Goal: Information Seeking & Learning: Learn about a topic

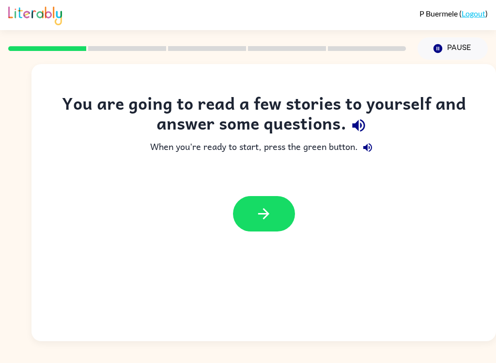
click at [290, 210] on button "button" at bounding box center [264, 213] width 62 height 35
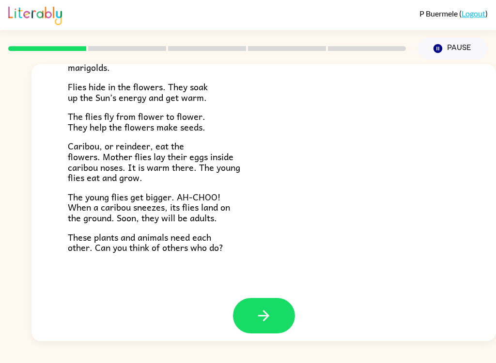
scroll to position [192, 0]
click at [279, 322] on button "button" at bounding box center [264, 315] width 62 height 35
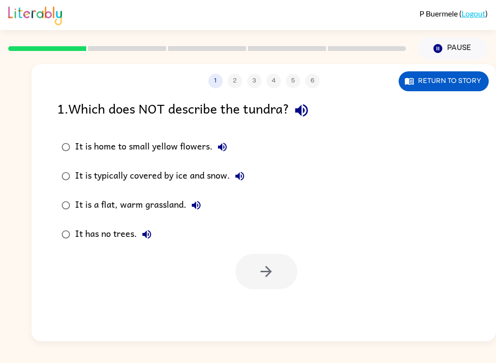
scroll to position [0, 0]
click at [475, 84] on button "Return to story" at bounding box center [444, 81] width 90 height 20
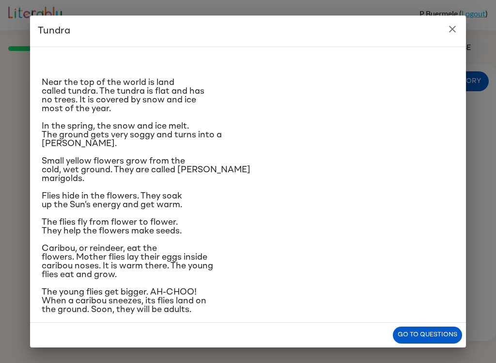
click at [428, 334] on button "Go to questions" at bounding box center [427, 334] width 69 height 17
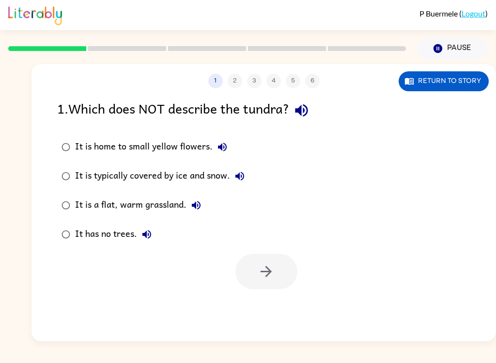
click at [307, 112] on icon "button" at bounding box center [301, 110] width 17 height 17
click at [221, 153] on icon "button" at bounding box center [223, 147] width 12 height 12
click at [245, 174] on icon "button" at bounding box center [240, 176] width 12 height 12
click at [197, 207] on icon "button" at bounding box center [196, 205] width 12 height 12
click at [150, 234] on icon "button" at bounding box center [146, 234] width 9 height 9
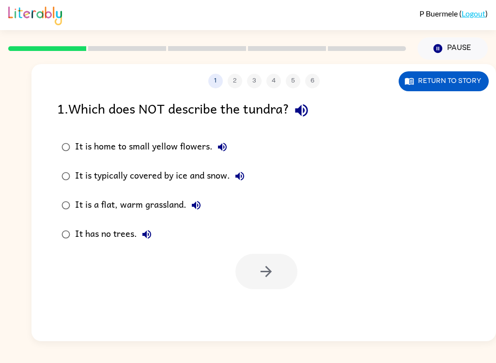
click at [443, 87] on button "Return to story" at bounding box center [444, 81] width 90 height 20
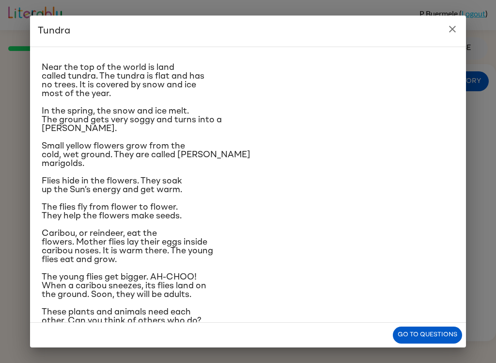
scroll to position [17, 0]
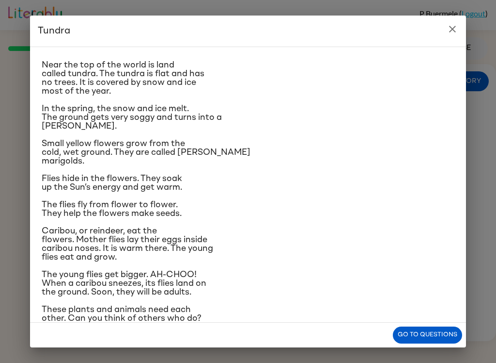
click at [445, 337] on button "Go to questions" at bounding box center [427, 334] width 69 height 17
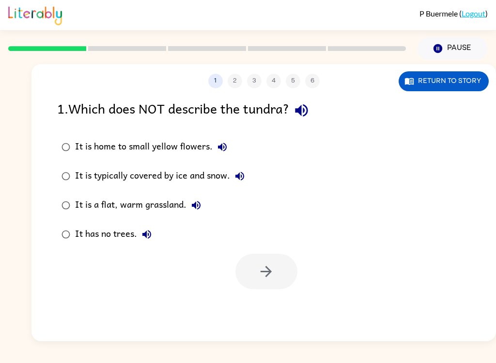
click at [196, 204] on icon "button" at bounding box center [196, 205] width 9 height 9
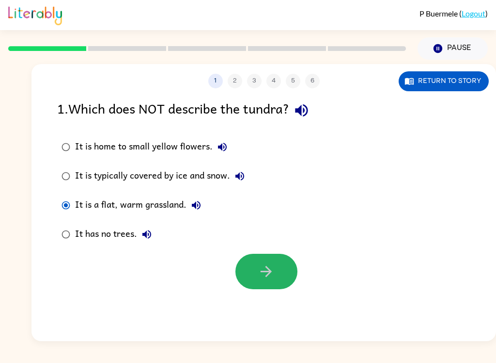
click at [269, 285] on button "button" at bounding box center [267, 270] width 62 height 35
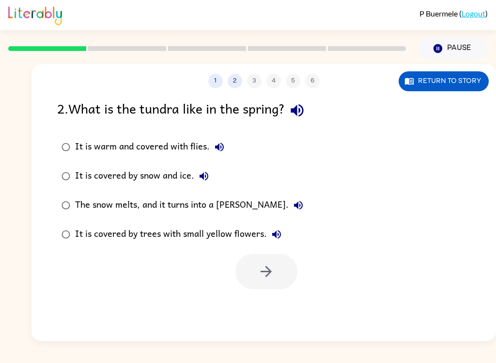
click at [306, 115] on icon "button" at bounding box center [297, 110] width 17 height 17
click at [211, 145] on button "It is warm and covered with flies." at bounding box center [219, 146] width 19 height 19
click at [208, 176] on icon "button" at bounding box center [204, 176] width 9 height 9
click at [293, 205] on icon "button" at bounding box center [299, 205] width 12 height 12
click at [278, 236] on icon "button" at bounding box center [277, 234] width 12 height 12
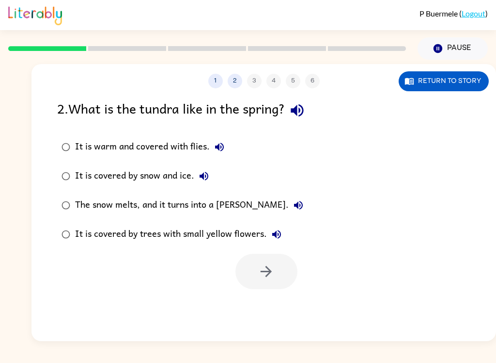
click at [293, 202] on icon "button" at bounding box center [299, 205] width 12 height 12
click at [293, 208] on icon "button" at bounding box center [299, 205] width 12 height 12
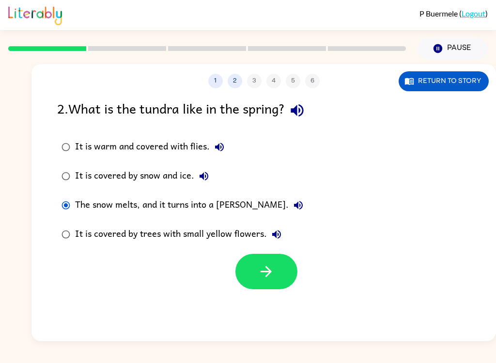
click at [271, 280] on icon "button" at bounding box center [266, 271] width 17 height 17
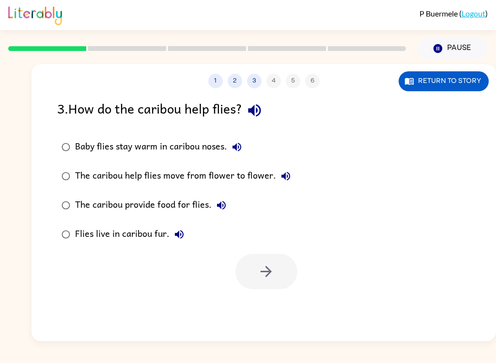
click at [255, 116] on icon "button" at bounding box center [254, 110] width 17 height 17
click at [235, 157] on button "Baby flies stay warm in caribou noses." at bounding box center [236, 146] width 19 height 19
click at [289, 175] on icon "button" at bounding box center [286, 176] width 12 height 12
click at [221, 212] on button "The caribou provide food for flies." at bounding box center [221, 204] width 19 height 19
click at [202, 287] on div at bounding box center [264, 269] width 465 height 40
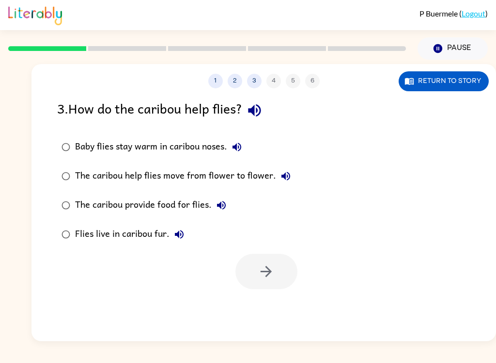
click at [185, 237] on icon "button" at bounding box center [180, 234] width 12 height 12
click at [205, 148] on div "Baby flies stay warm in caribou noses." at bounding box center [161, 146] width 172 height 19
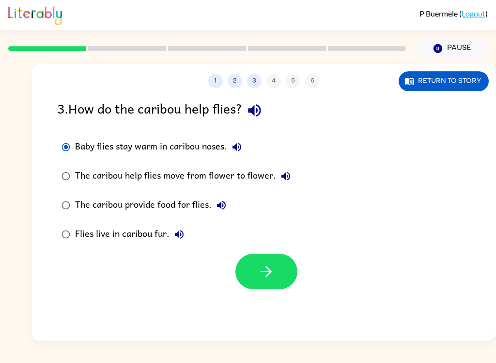
click at [274, 288] on button "button" at bounding box center [267, 270] width 62 height 35
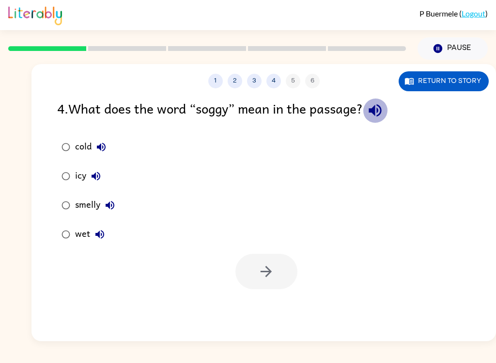
click at [380, 115] on icon "button" at bounding box center [375, 110] width 17 height 17
click at [102, 140] on button "cold" at bounding box center [101, 146] width 19 height 19
click at [102, 177] on button "icy" at bounding box center [95, 175] width 19 height 19
click at [115, 208] on icon "button" at bounding box center [110, 205] width 12 height 12
click at [105, 242] on button "wet" at bounding box center [99, 233] width 19 height 19
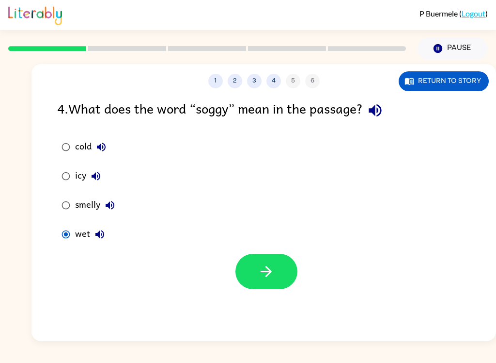
click at [268, 279] on icon "button" at bounding box center [266, 271] width 17 height 17
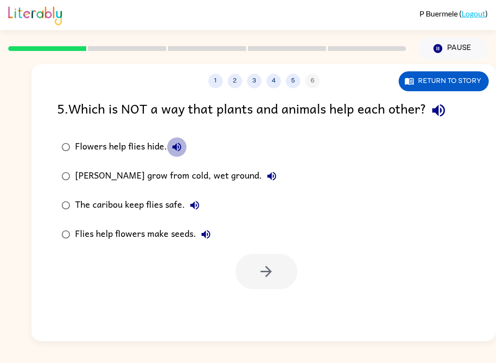
click at [182, 152] on icon "button" at bounding box center [177, 147] width 12 height 12
click at [270, 177] on icon "button" at bounding box center [272, 176] width 9 height 9
click at [198, 209] on icon "button" at bounding box center [195, 205] width 12 height 12
click at [204, 237] on icon "button" at bounding box center [206, 234] width 9 height 9
click at [436, 110] on icon "button" at bounding box center [438, 110] width 13 height 13
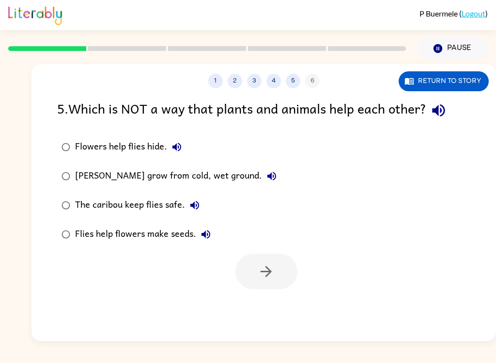
click at [177, 144] on icon "button" at bounding box center [177, 147] width 12 height 12
click at [269, 170] on button "[PERSON_NAME] grow from cold, wet ground." at bounding box center [271, 175] width 19 height 19
click at [269, 179] on icon "button" at bounding box center [272, 176] width 12 height 12
click at [200, 204] on icon "button" at bounding box center [195, 205] width 12 height 12
click at [203, 238] on icon "button" at bounding box center [206, 234] width 12 height 12
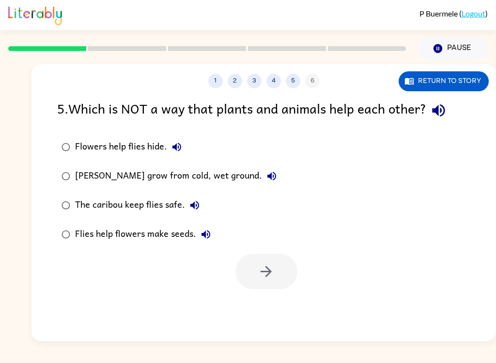
click at [79, 206] on div "The caribou keep flies safe." at bounding box center [139, 204] width 129 height 19
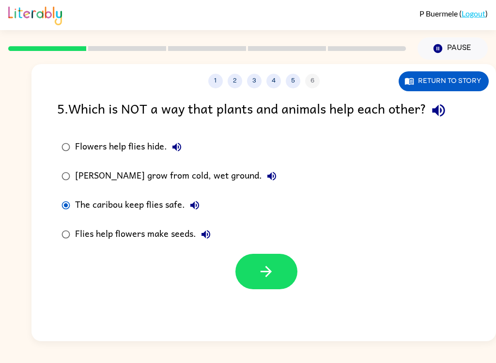
click at [266, 266] on icon "button" at bounding box center [266, 271] width 17 height 17
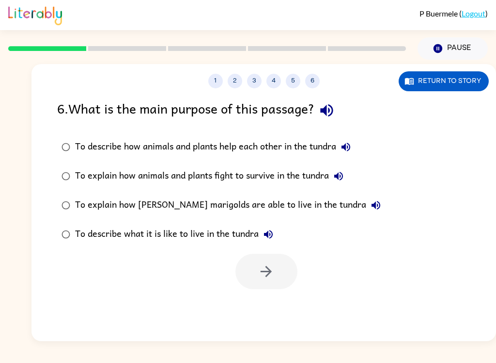
click at [327, 115] on icon "button" at bounding box center [326, 110] width 17 height 17
click at [343, 152] on icon "button" at bounding box center [346, 147] width 12 height 12
click at [343, 179] on icon "button" at bounding box center [338, 176] width 9 height 9
click at [372, 205] on icon "button" at bounding box center [376, 205] width 9 height 9
click at [268, 239] on icon "button" at bounding box center [269, 234] width 12 height 12
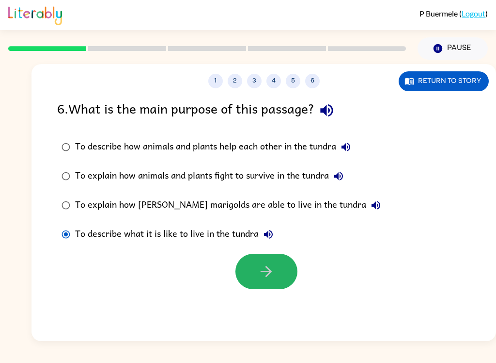
click at [271, 277] on icon "button" at bounding box center [266, 271] width 17 height 17
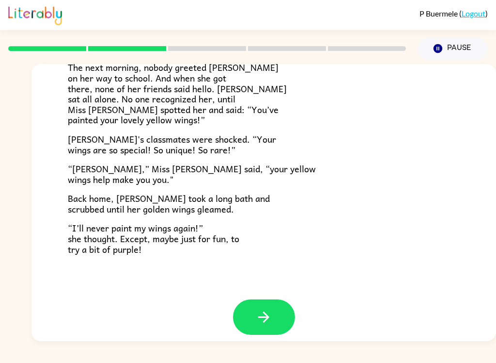
scroll to position [262, 0]
click at [264, 314] on icon "button" at bounding box center [263, 317] width 11 height 11
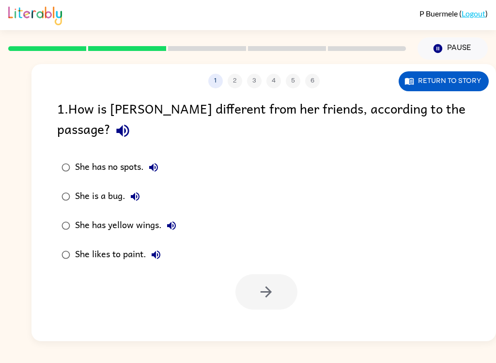
scroll to position [0, 0]
click at [129, 125] on icon "button" at bounding box center [122, 131] width 13 height 13
click at [152, 161] on icon "button" at bounding box center [154, 167] width 12 height 12
click at [141, 190] on icon "button" at bounding box center [135, 196] width 12 height 12
click at [174, 221] on icon "button" at bounding box center [171, 225] width 9 height 9
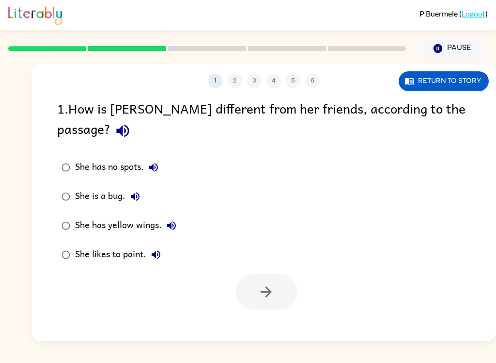
click at [154, 250] on icon "button" at bounding box center [156, 254] width 9 height 9
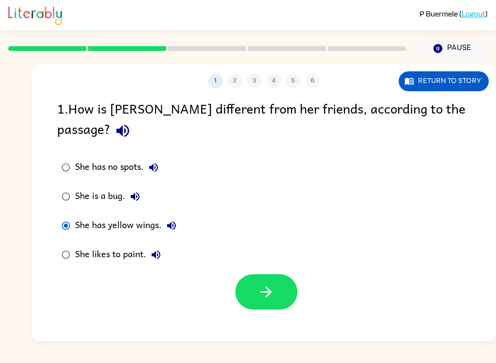
click at [285, 284] on button "button" at bounding box center [267, 291] width 62 height 35
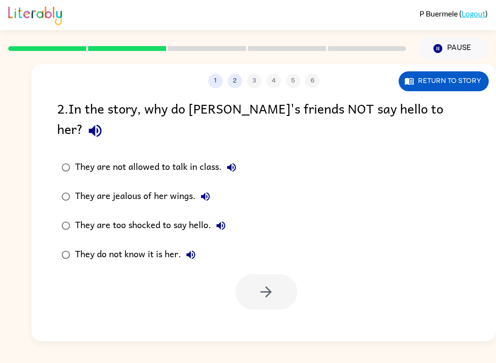
click at [104, 122] on icon "button" at bounding box center [95, 130] width 17 height 17
click at [231, 161] on icon "button" at bounding box center [232, 167] width 12 height 12
click at [202, 187] on button "They are jealous of her wings." at bounding box center [205, 196] width 19 height 19
click at [223, 221] on icon "button" at bounding box center [221, 225] width 9 height 9
click at [194, 249] on icon "button" at bounding box center [191, 255] width 12 height 12
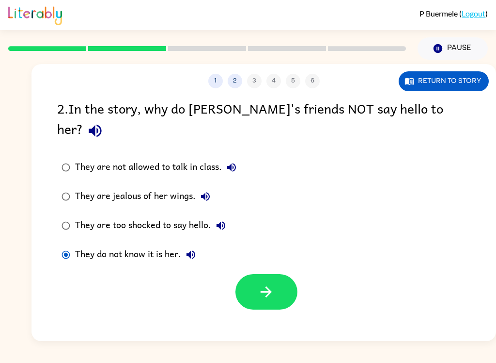
click at [268, 283] on button "button" at bounding box center [267, 291] width 62 height 35
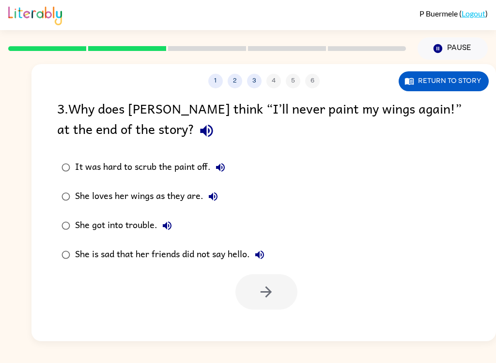
click at [200, 135] on icon "button" at bounding box center [206, 131] width 13 height 13
click at [221, 170] on icon "button" at bounding box center [220, 167] width 9 height 9
click at [219, 199] on icon "button" at bounding box center [213, 196] width 12 height 12
click at [159, 230] on button "She got into trouble." at bounding box center [167, 225] width 19 height 19
click at [264, 254] on icon "button" at bounding box center [260, 255] width 12 height 12
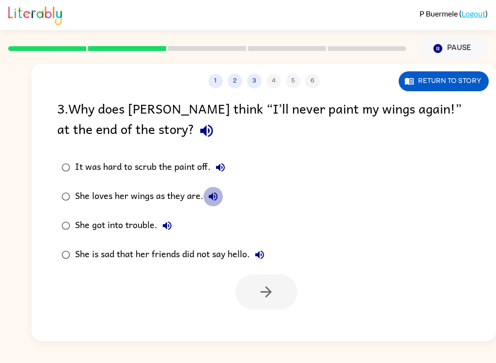
click at [210, 196] on icon "button" at bounding box center [213, 196] width 12 height 12
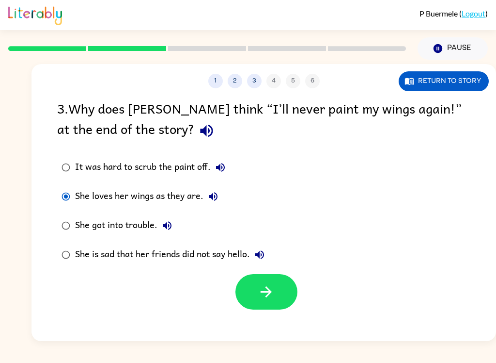
click at [267, 293] on icon "button" at bounding box center [266, 291] width 11 height 11
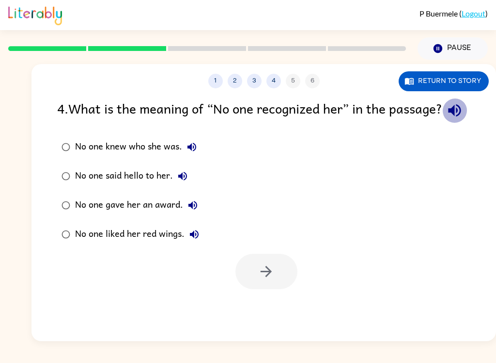
click at [448, 117] on icon "button" at bounding box center [454, 110] width 13 height 13
click at [191, 153] on icon "button" at bounding box center [192, 147] width 12 height 12
click at [185, 182] on icon "button" at bounding box center [183, 176] width 12 height 12
click at [188, 211] on icon "button" at bounding box center [193, 205] width 12 height 12
click at [189, 240] on icon "button" at bounding box center [195, 234] width 12 height 12
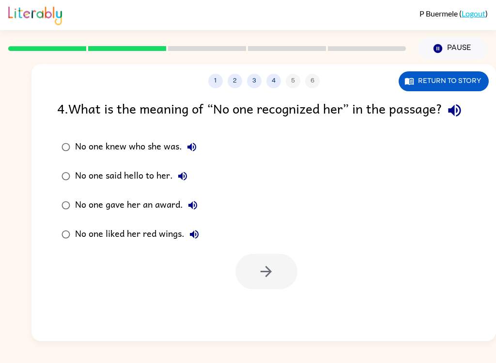
click at [194, 157] on button "No one knew who she was." at bounding box center [191, 146] width 19 height 19
click at [190, 153] on icon "button" at bounding box center [192, 147] width 12 height 12
click at [44, 175] on div "4 . What is the meaning of “No one recognized her” in the passage? No one knew …" at bounding box center [264, 193] width 465 height 191
click at [191, 151] on icon "button" at bounding box center [192, 146] width 9 height 9
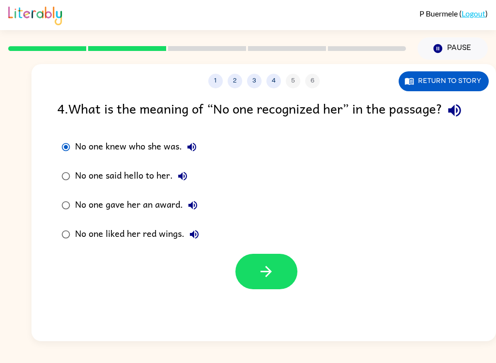
click at [241, 280] on button "button" at bounding box center [267, 270] width 62 height 35
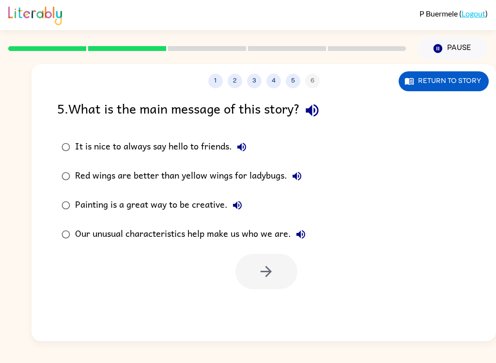
click at [314, 109] on icon "button" at bounding box center [312, 110] width 13 height 13
click at [317, 109] on icon "button" at bounding box center [312, 110] width 17 height 17
click at [321, 114] on icon "button" at bounding box center [312, 110] width 17 height 17
click at [309, 105] on icon "button" at bounding box center [312, 110] width 17 height 17
click at [320, 113] on icon "button" at bounding box center [312, 110] width 17 height 17
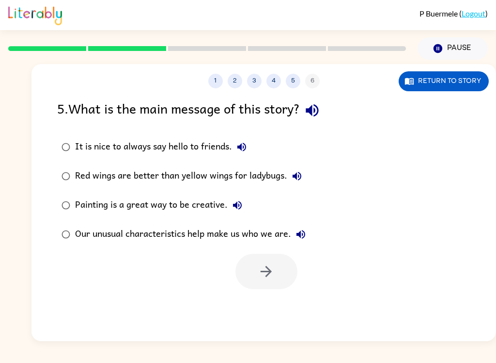
click at [315, 118] on icon "button" at bounding box center [312, 110] width 17 height 17
click at [314, 112] on icon "button" at bounding box center [312, 110] width 13 height 13
click at [285, 139] on label "It is nice to always say hello to friends." at bounding box center [184, 146] width 264 height 29
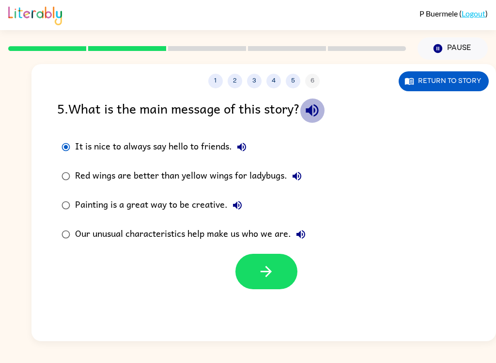
click at [315, 115] on icon "button" at bounding box center [312, 110] width 17 height 17
click at [309, 116] on icon "button" at bounding box center [312, 110] width 17 height 17
click at [317, 113] on icon "button" at bounding box center [312, 110] width 17 height 17
click at [294, 235] on button "Our unusual characteristics help make us who we are." at bounding box center [300, 233] width 19 height 19
click at [302, 234] on icon "button" at bounding box center [301, 234] width 12 height 12
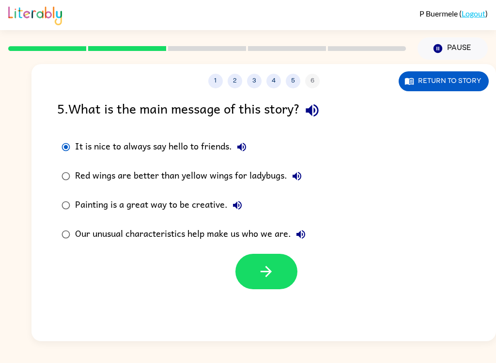
click at [301, 237] on icon "button" at bounding box center [301, 234] width 9 height 9
click at [300, 237] on icon "button" at bounding box center [301, 234] width 12 height 12
click at [301, 235] on icon "button" at bounding box center [301, 234] width 9 height 9
click at [299, 244] on button "Our unusual characteristics help make us who we are." at bounding box center [300, 233] width 19 height 19
click at [305, 239] on icon "button" at bounding box center [301, 234] width 12 height 12
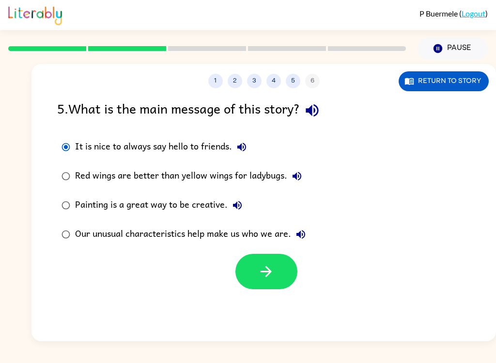
click at [336, 220] on div "It is nice to always say hello to friends. Red wings are better than yellow win…" at bounding box center [276, 190] width 439 height 116
click at [361, 209] on div "It is nice to always say hello to friends. Red wings are better than yellow win…" at bounding box center [276, 190] width 439 height 116
click at [97, 239] on div "Our unusual characteristics help make us who we are." at bounding box center [193, 233] width 236 height 19
click at [299, 244] on button "Our unusual characteristics help make us who we are." at bounding box center [300, 233] width 19 height 19
click at [304, 239] on icon "button" at bounding box center [301, 234] width 12 height 12
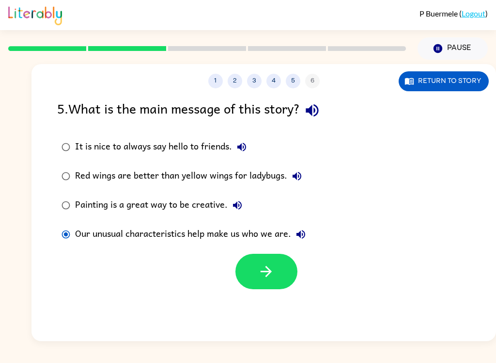
click at [302, 241] on button "Our unusual characteristics help make us who we are." at bounding box center [300, 233] width 19 height 19
click at [240, 200] on icon "button" at bounding box center [238, 205] width 12 height 12
click at [238, 208] on icon "button" at bounding box center [238, 205] width 12 height 12
click at [239, 212] on button "Painting is a great way to be creative." at bounding box center [237, 204] width 19 height 19
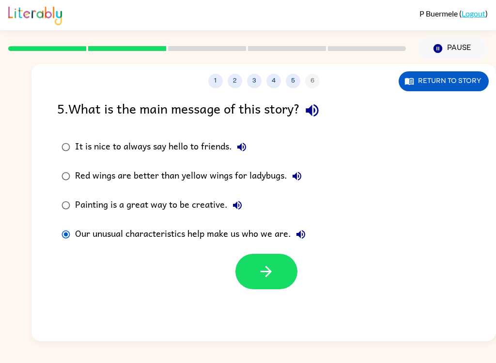
click at [239, 212] on button "Painting is a great way to be creative." at bounding box center [237, 204] width 19 height 19
click at [238, 211] on icon "button" at bounding box center [238, 205] width 12 height 12
click at [238, 212] on button "Painting is a great way to be creative." at bounding box center [237, 204] width 19 height 19
click at [237, 212] on button "Painting is a great way to be creative." at bounding box center [237, 204] width 19 height 19
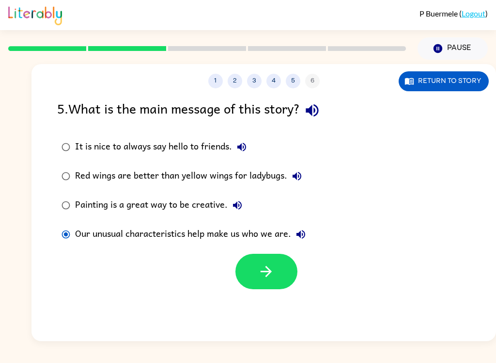
click at [300, 185] on button "Red wings are better than yellow wings for ladybugs." at bounding box center [296, 175] width 19 height 19
click at [297, 181] on icon "button" at bounding box center [297, 176] width 12 height 12
click at [296, 182] on icon "button" at bounding box center [297, 176] width 12 height 12
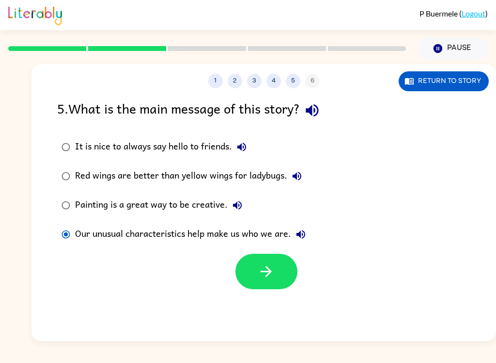
click at [295, 181] on icon "button" at bounding box center [297, 176] width 12 height 12
click at [299, 183] on button "Red wings are better than yellow wings for ladybugs." at bounding box center [296, 175] width 19 height 19
click at [243, 141] on button "It is nice to always say hello to friends." at bounding box center [241, 146] width 19 height 19
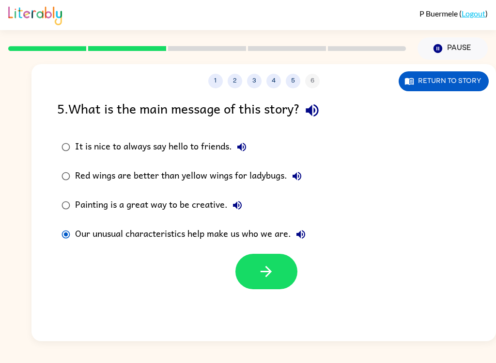
click at [243, 141] on button "It is nice to always say hello to friends." at bounding box center [241, 146] width 19 height 19
click at [231, 156] on div "It is nice to always say hello to friends." at bounding box center [163, 146] width 176 height 19
click at [231, 155] on div "It is nice to always say hello to friends." at bounding box center [163, 146] width 176 height 19
click at [243, 149] on icon "button" at bounding box center [242, 147] width 12 height 12
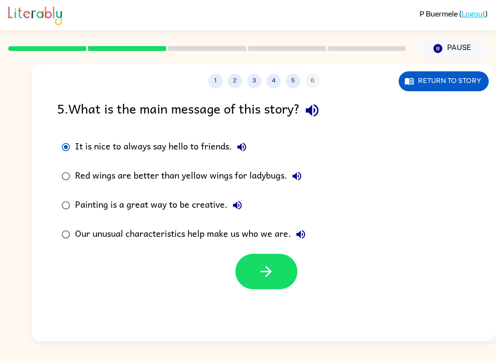
click at [246, 149] on icon "button" at bounding box center [241, 146] width 9 height 9
click at [245, 149] on icon "button" at bounding box center [242, 147] width 12 height 12
click at [238, 158] on label "It is nice to always say hello to friends." at bounding box center [184, 146] width 264 height 29
click at [241, 151] on icon "button" at bounding box center [242, 147] width 12 height 12
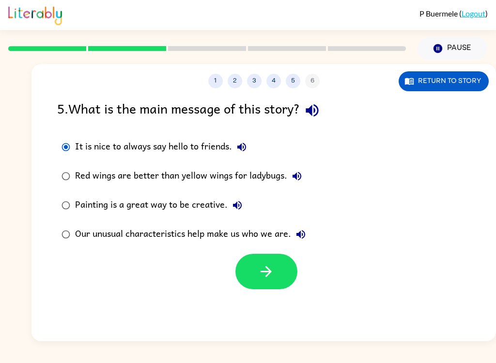
click at [241, 151] on icon "button" at bounding box center [242, 147] width 12 height 12
click at [240, 155] on button "It is nice to always say hello to friends." at bounding box center [241, 146] width 19 height 19
click at [245, 155] on button "It is nice to always say hello to friends." at bounding box center [241, 146] width 19 height 19
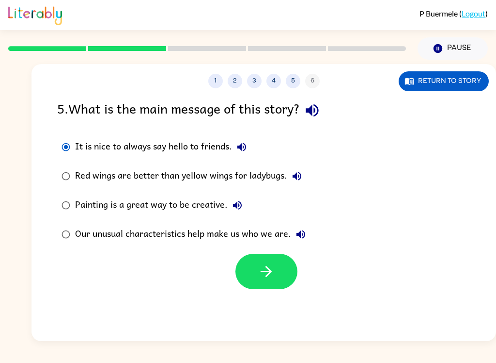
click at [249, 150] on button "It is nice to always say hello to friends." at bounding box center [241, 146] width 19 height 19
click at [248, 149] on icon "button" at bounding box center [242, 147] width 12 height 12
click at [264, 150] on label "It is nice to always say hello to friends." at bounding box center [184, 146] width 264 height 29
click at [106, 234] on div "Our unusual characteristics help make us who we are." at bounding box center [193, 233] width 236 height 19
click at [256, 272] on button "button" at bounding box center [267, 270] width 62 height 35
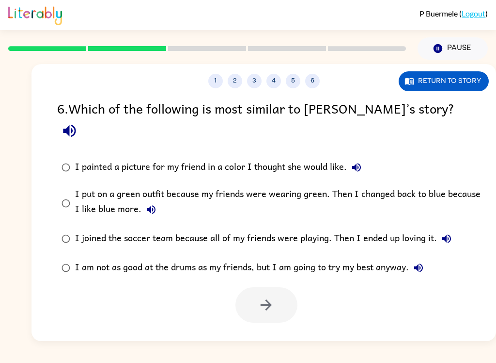
click at [78, 122] on icon "button" at bounding box center [69, 130] width 17 height 17
click at [352, 161] on icon "button" at bounding box center [357, 167] width 12 height 12
click at [142, 200] on button "I put on a green outfit because my friends were wearing green. Then I changed b…" at bounding box center [151, 209] width 19 height 19
click at [148, 204] on icon "button" at bounding box center [151, 210] width 12 height 12
click at [440, 229] on button "I joined the soccer team because all of my friends were playing. Then I ended u…" at bounding box center [446, 238] width 19 height 19
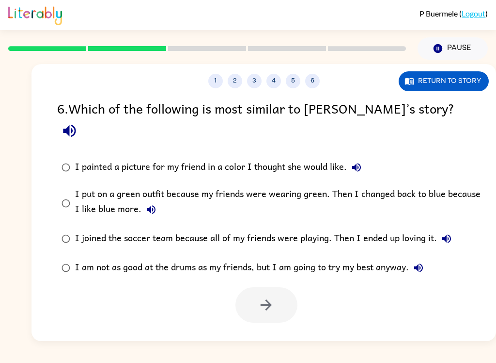
click at [415, 262] on icon "button" at bounding box center [419, 268] width 12 height 12
click at [76, 125] on icon "button" at bounding box center [69, 131] width 13 height 13
click at [351, 161] on icon "button" at bounding box center [357, 167] width 12 height 12
click at [148, 200] on button "I put on a green outfit because my friends were wearing green. Then I changed b…" at bounding box center [151, 209] width 19 height 19
click at [444, 233] on icon "button" at bounding box center [447, 239] width 12 height 12
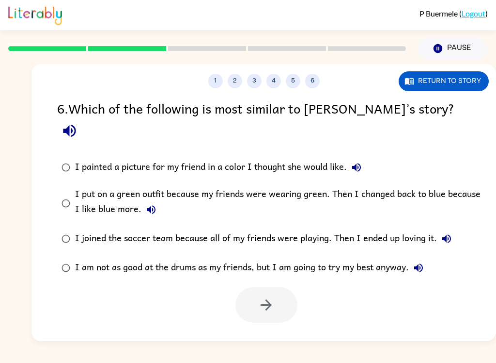
click at [421, 262] on icon "button" at bounding box center [419, 268] width 12 height 12
click at [152, 204] on icon "button" at bounding box center [151, 210] width 12 height 12
click at [257, 288] on button "button" at bounding box center [267, 304] width 62 height 35
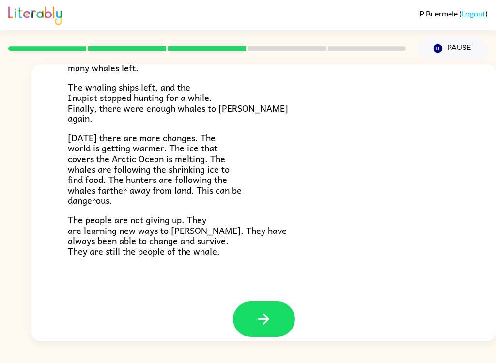
scroll to position [316, 0]
click at [261, 311] on icon "button" at bounding box center [263, 319] width 17 height 17
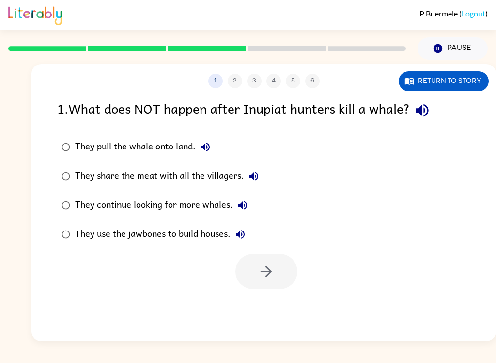
scroll to position [0, 0]
click at [417, 112] on icon "button" at bounding box center [422, 110] width 17 height 17
click at [215, 149] on button "They pull the whale onto land." at bounding box center [205, 146] width 19 height 19
click at [261, 178] on button "They share the meat with all the villagers." at bounding box center [253, 175] width 19 height 19
click at [246, 211] on icon "button" at bounding box center [243, 205] width 12 height 12
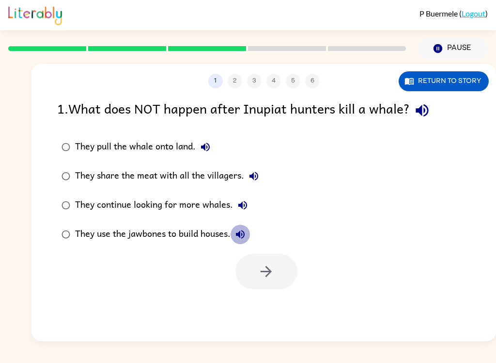
click at [242, 238] on icon "button" at bounding box center [241, 234] width 12 height 12
click at [423, 118] on icon "button" at bounding box center [422, 110] width 17 height 17
click at [244, 207] on icon "button" at bounding box center [243, 205] width 12 height 12
click at [203, 206] on div "They continue looking for more whales." at bounding box center [163, 204] width 177 height 19
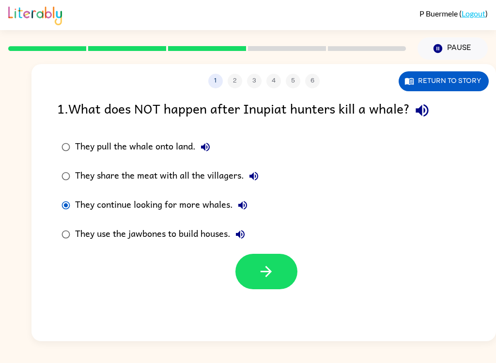
click at [270, 276] on icon "button" at bounding box center [266, 271] width 17 height 17
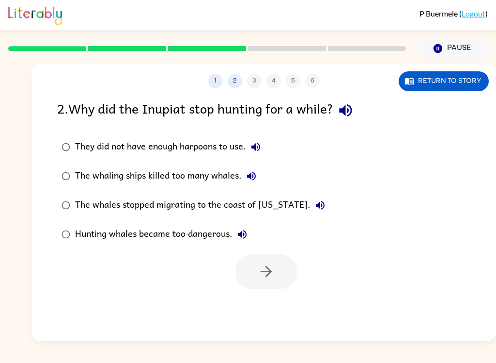
click at [353, 111] on icon "button" at bounding box center [345, 110] width 17 height 17
click at [260, 144] on icon "button" at bounding box center [256, 146] width 9 height 9
click at [257, 179] on icon "button" at bounding box center [252, 176] width 12 height 12
click at [316, 208] on icon "button" at bounding box center [320, 205] width 9 height 9
click at [244, 237] on icon "button" at bounding box center [243, 234] width 12 height 12
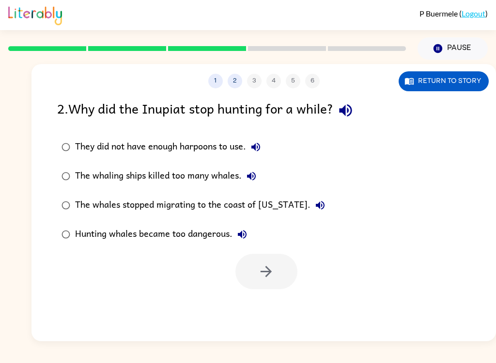
click at [254, 175] on icon "button" at bounding box center [251, 176] width 9 height 9
click at [231, 178] on div "The whaling ships killed too many whales." at bounding box center [168, 175] width 186 height 19
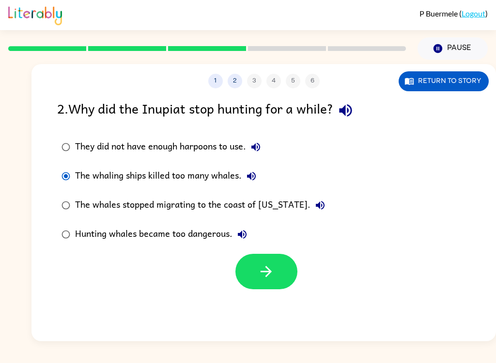
click at [264, 280] on icon "button" at bounding box center [266, 271] width 17 height 17
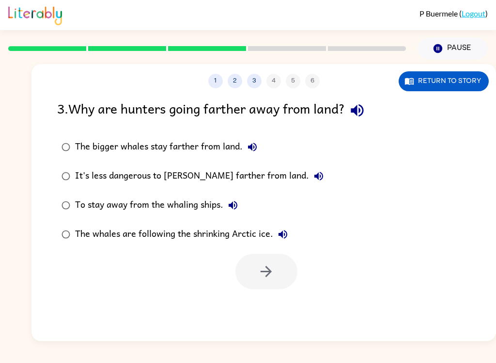
click at [358, 117] on icon "button" at bounding box center [357, 110] width 17 height 17
click at [254, 153] on icon "button" at bounding box center [253, 147] width 12 height 12
click at [313, 178] on icon "button" at bounding box center [319, 176] width 12 height 12
click at [235, 206] on icon "button" at bounding box center [233, 205] width 9 height 9
click at [285, 237] on icon "button" at bounding box center [283, 234] width 12 height 12
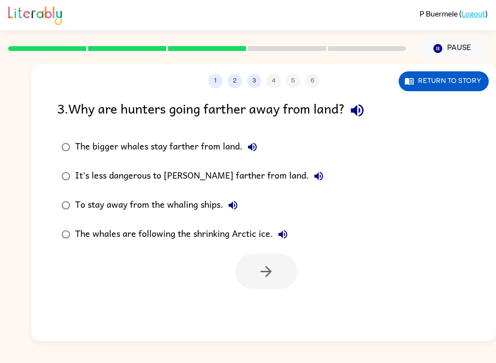
click at [247, 147] on icon "button" at bounding box center [253, 147] width 12 height 12
click at [457, 79] on button "Return to story" at bounding box center [444, 81] width 90 height 20
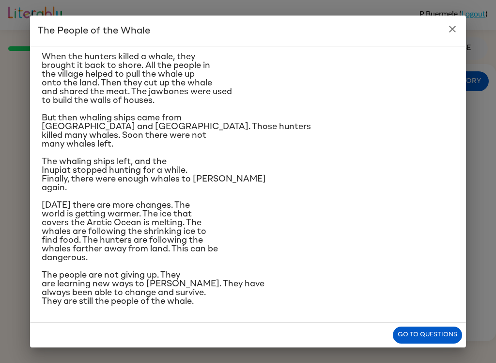
scroll to position [243, 0]
click at [420, 342] on button "Go to questions" at bounding box center [427, 334] width 69 height 17
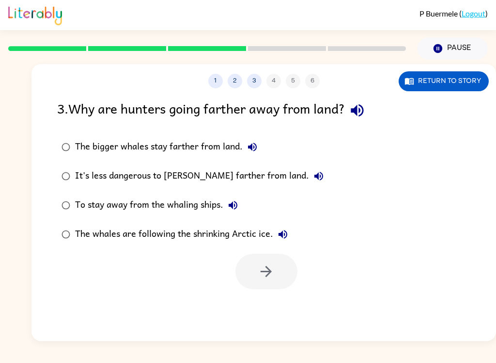
click at [253, 149] on icon "button" at bounding box center [253, 147] width 12 height 12
click at [315, 180] on icon "button" at bounding box center [319, 176] width 9 height 9
click at [243, 205] on button "To stay away from the whaling ships." at bounding box center [232, 204] width 19 height 19
click at [280, 234] on icon "button" at bounding box center [283, 234] width 9 height 9
click at [83, 245] on label "The whales are following the shrinking Arctic ice." at bounding box center [193, 234] width 282 height 29
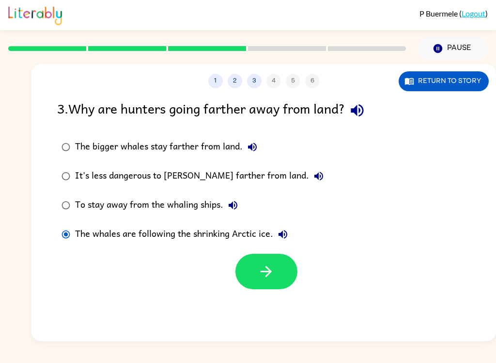
click at [268, 277] on icon "button" at bounding box center [266, 271] width 17 height 17
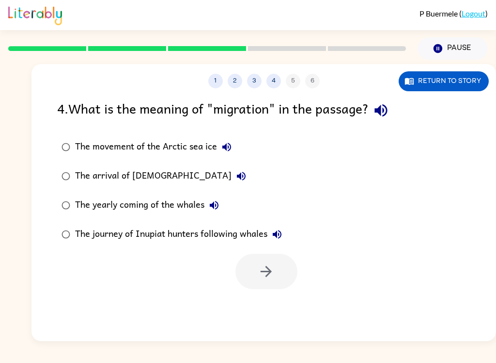
click at [379, 115] on icon "button" at bounding box center [381, 110] width 17 height 17
click at [232, 147] on icon "button" at bounding box center [227, 147] width 12 height 12
click at [232, 177] on button "The arrival of [DEMOGRAPHIC_DATA]" at bounding box center [241, 175] width 19 height 19
click at [219, 209] on icon "button" at bounding box center [214, 205] width 12 height 12
click at [287, 233] on button "The journey of Inupiat hunters following whales" at bounding box center [277, 233] width 19 height 19
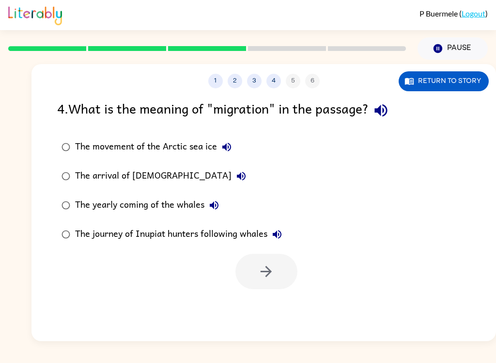
click at [232, 177] on button "The arrival of [DEMOGRAPHIC_DATA]" at bounding box center [241, 175] width 19 height 19
click at [380, 116] on icon "button" at bounding box center [381, 110] width 17 height 17
click at [185, 206] on div "The yearly coming of the whales" at bounding box center [149, 204] width 149 height 19
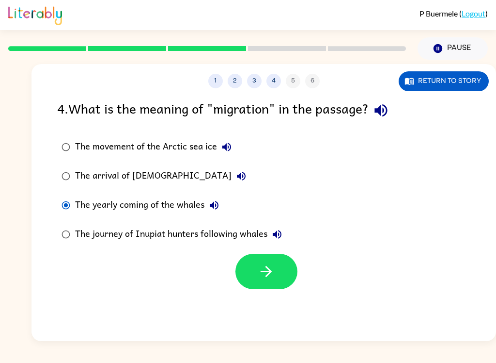
click at [265, 275] on icon "button" at bounding box center [266, 271] width 17 height 17
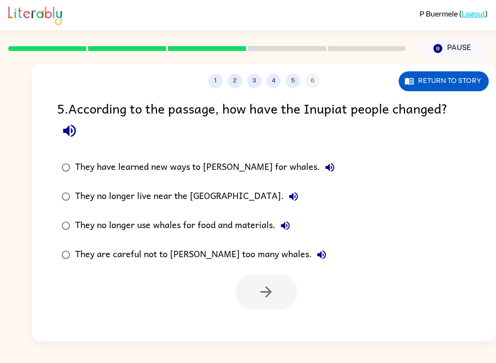
click at [70, 132] on icon "button" at bounding box center [69, 130] width 17 height 17
click at [324, 173] on icon "button" at bounding box center [330, 167] width 12 height 12
click at [289, 201] on icon "button" at bounding box center [293, 196] width 9 height 9
click at [278, 229] on button "They no longer use whales for food and materials." at bounding box center [285, 225] width 19 height 19
click at [241, 257] on div "They are careful not to [PERSON_NAME] too many whales." at bounding box center [203, 254] width 256 height 19
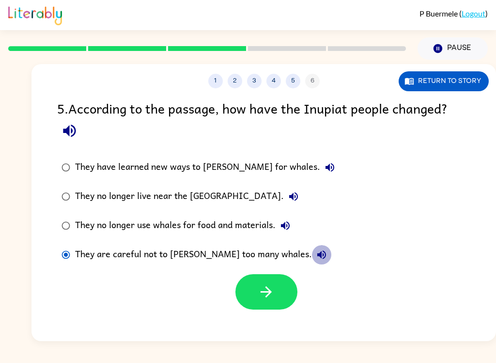
click at [316, 256] on icon "button" at bounding box center [322, 255] width 12 height 12
click at [320, 171] on button "They have learned new ways to [PERSON_NAME] for whales." at bounding box center [329, 167] width 19 height 19
click at [269, 295] on icon "button" at bounding box center [266, 291] width 11 height 11
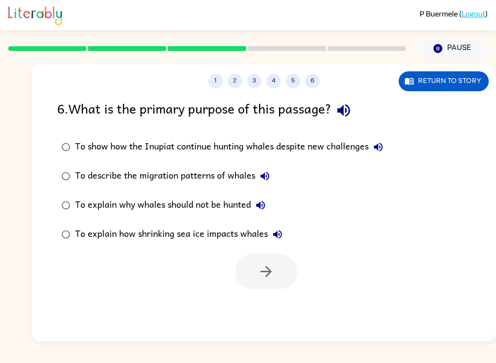
click at [352, 119] on icon "button" at bounding box center [343, 110] width 17 height 17
click at [349, 114] on icon "button" at bounding box center [343, 110] width 17 height 17
click at [346, 110] on icon "button" at bounding box center [343, 110] width 13 height 13
click at [342, 112] on icon "button" at bounding box center [343, 110] width 13 height 13
click at [349, 111] on icon "button" at bounding box center [343, 110] width 13 height 13
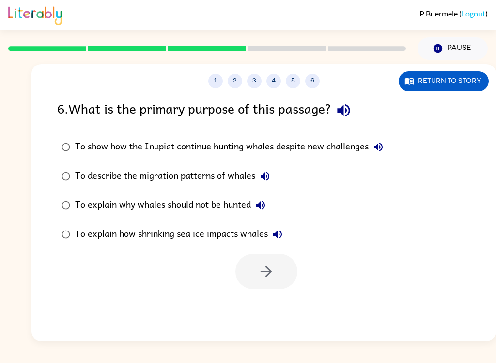
click at [352, 111] on icon "button" at bounding box center [343, 110] width 17 height 17
click at [393, 145] on label "To show how the Inupiat continue hunting whales despite new challenges" at bounding box center [222, 146] width 341 height 29
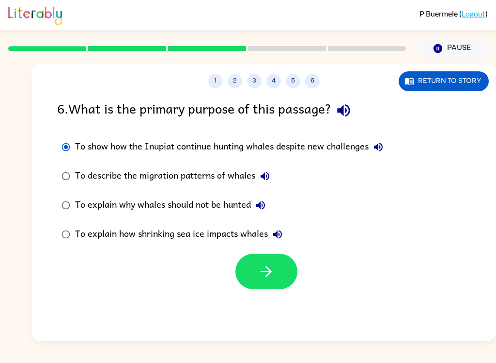
click at [382, 143] on icon "button" at bounding box center [379, 147] width 12 height 12
click at [271, 178] on icon "button" at bounding box center [265, 176] width 12 height 12
click at [265, 208] on icon "button" at bounding box center [260, 205] width 9 height 9
click at [284, 239] on icon "button" at bounding box center [278, 234] width 12 height 12
click at [378, 148] on icon "button" at bounding box center [378, 146] width 9 height 9
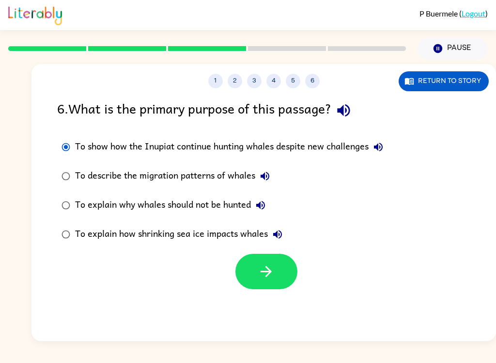
click at [358, 164] on label "To describe the migration patterns of whales" at bounding box center [222, 175] width 341 height 29
click at [383, 148] on icon "button" at bounding box center [379, 147] width 12 height 12
click at [350, 110] on icon "button" at bounding box center [343, 110] width 13 height 13
click at [352, 154] on div "To show how the Inupiat continue hunting whales despite new challenges" at bounding box center [231, 146] width 313 height 19
click at [330, 154] on div "To show how the Inupiat continue hunting whales despite new challenges" at bounding box center [231, 146] width 313 height 19
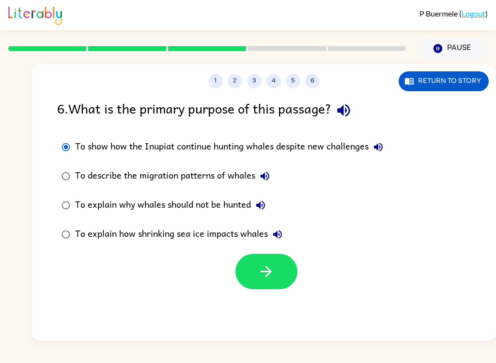
click at [261, 270] on icon "button" at bounding box center [266, 271] width 17 height 17
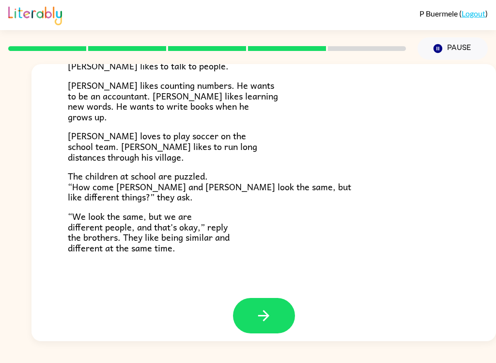
scroll to position [203, 0]
click at [278, 313] on button "button" at bounding box center [264, 315] width 62 height 35
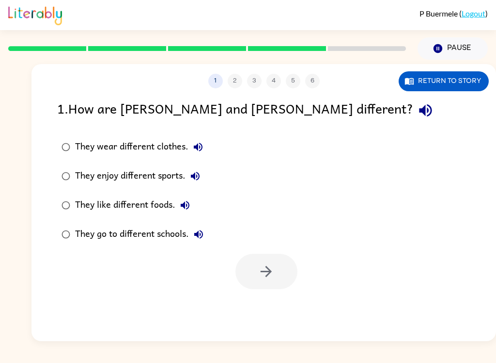
click at [419, 106] on icon "button" at bounding box center [425, 110] width 13 height 13
click at [198, 145] on icon "button" at bounding box center [198, 147] width 12 height 12
click at [196, 176] on icon "button" at bounding box center [195, 176] width 9 height 9
click at [179, 208] on icon "button" at bounding box center [185, 205] width 12 height 12
click at [196, 241] on button "They go to different schools." at bounding box center [198, 233] width 19 height 19
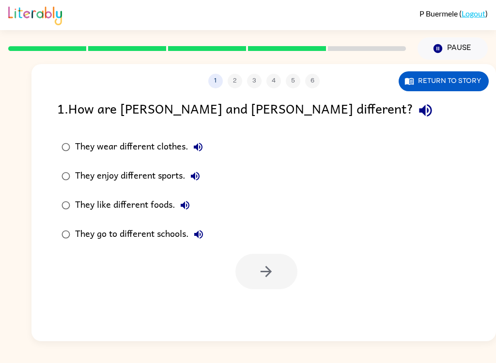
click at [194, 176] on icon "button" at bounding box center [195, 176] width 9 height 9
click at [146, 178] on div "They enjoy different sports." at bounding box center [140, 175] width 130 height 19
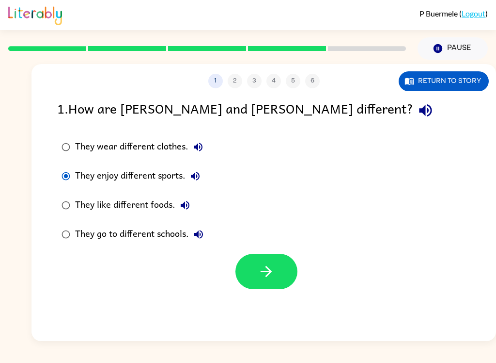
click at [277, 276] on button "button" at bounding box center [267, 270] width 62 height 35
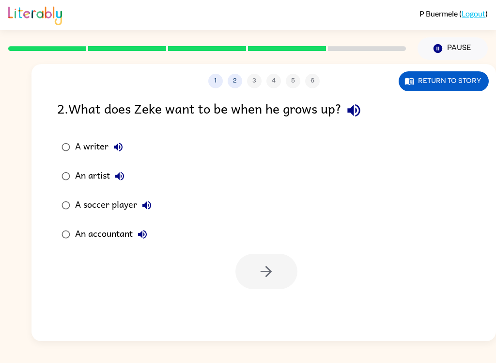
click at [346, 115] on button "button" at bounding box center [354, 110] width 25 height 25
click at [124, 146] on icon "button" at bounding box center [118, 147] width 12 height 12
click at [126, 182] on icon "button" at bounding box center [120, 176] width 12 height 12
click at [154, 210] on button "A soccer player" at bounding box center [146, 204] width 19 height 19
click at [147, 241] on button "An accountant" at bounding box center [142, 233] width 19 height 19
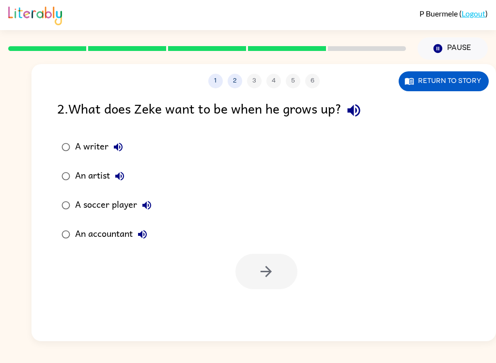
click at [93, 147] on div "A writer" at bounding box center [101, 146] width 53 height 19
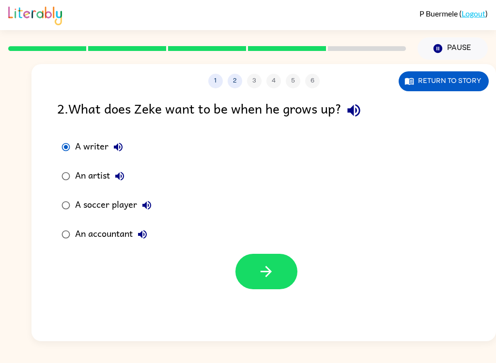
click at [281, 278] on button "button" at bounding box center [267, 270] width 62 height 35
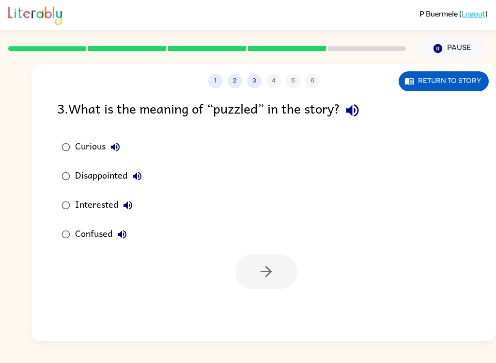
click at [359, 109] on icon "button" at bounding box center [352, 110] width 13 height 13
click at [114, 148] on icon "button" at bounding box center [115, 146] width 9 height 9
click at [142, 185] on button "Disappointed" at bounding box center [136, 175] width 19 height 19
click at [133, 199] on button "Interested" at bounding box center [127, 204] width 19 height 19
click at [128, 240] on button "Confused" at bounding box center [121, 233] width 19 height 19
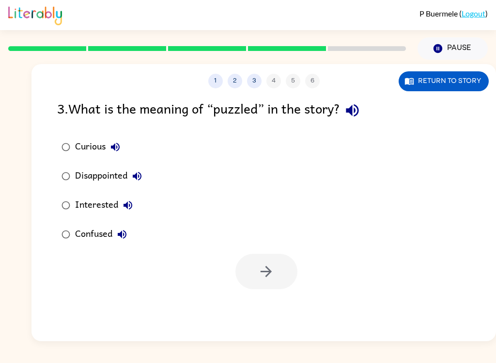
click at [126, 130] on div "3 . What is the meaning of “puzzled” in the story? Curious Disappointed Interes…" at bounding box center [264, 193] width 465 height 191
click at [124, 150] on button "Curious" at bounding box center [115, 146] width 19 height 19
click at [134, 160] on label "Curious" at bounding box center [102, 146] width 100 height 29
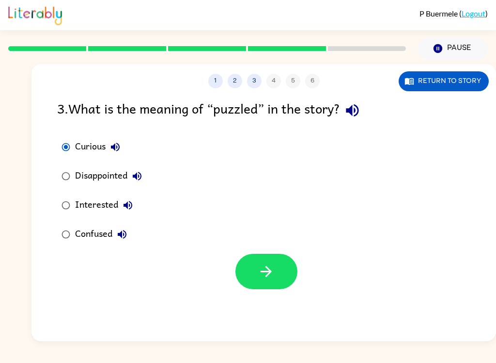
click at [119, 151] on icon "button" at bounding box center [116, 147] width 12 height 12
click at [112, 152] on icon "button" at bounding box center [116, 147] width 12 height 12
click at [119, 151] on icon "button" at bounding box center [116, 147] width 12 height 12
click at [119, 147] on icon "button" at bounding box center [116, 147] width 12 height 12
click at [142, 182] on icon "button" at bounding box center [137, 176] width 12 height 12
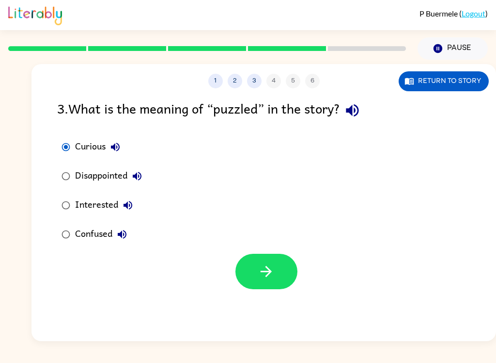
click at [142, 173] on icon "button" at bounding box center [137, 176] width 12 height 12
click at [136, 206] on button "Interested" at bounding box center [127, 204] width 19 height 19
click at [130, 240] on button "Confused" at bounding box center [121, 233] width 19 height 19
click at [85, 248] on label "Confused" at bounding box center [102, 234] width 100 height 29
click at [441, 91] on button "Return to story" at bounding box center [444, 81] width 90 height 20
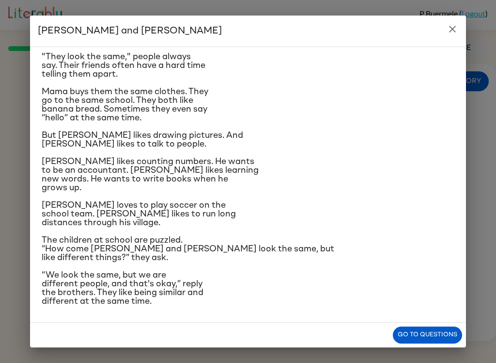
scroll to position [105, 0]
click at [432, 334] on button "Go to questions" at bounding box center [427, 334] width 69 height 17
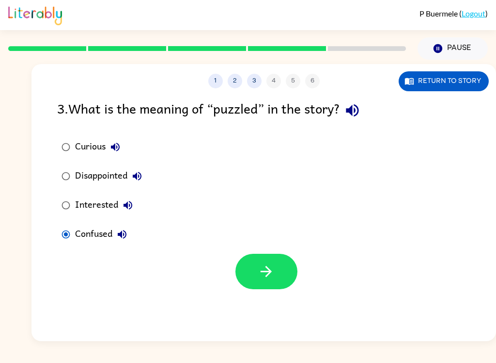
click at [143, 173] on icon "button" at bounding box center [137, 176] width 12 height 12
click at [120, 150] on icon "button" at bounding box center [116, 147] width 12 height 12
click at [113, 232] on button "Confused" at bounding box center [121, 233] width 19 height 19
click at [122, 243] on button "Confused" at bounding box center [121, 233] width 19 height 19
click at [130, 236] on button "Confused" at bounding box center [121, 233] width 19 height 19
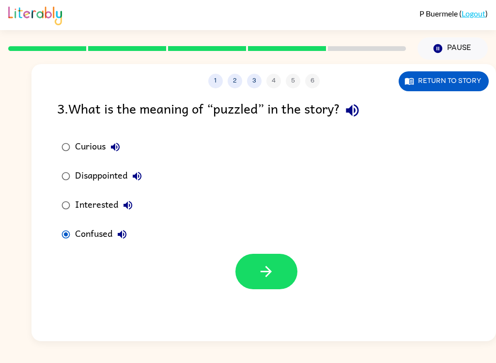
click at [129, 238] on button "Confused" at bounding box center [121, 233] width 19 height 19
click at [116, 242] on button "Confused" at bounding box center [121, 233] width 19 height 19
click at [126, 236] on icon "button" at bounding box center [122, 234] width 12 height 12
click at [125, 233] on icon "button" at bounding box center [122, 234] width 12 height 12
click at [126, 239] on icon "button" at bounding box center [122, 234] width 12 height 12
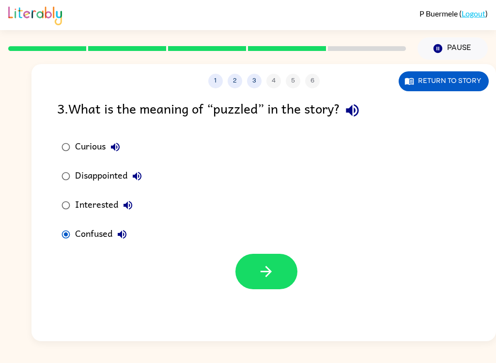
click at [126, 241] on button "Confused" at bounding box center [121, 233] width 19 height 19
click at [252, 277] on button "button" at bounding box center [267, 270] width 62 height 35
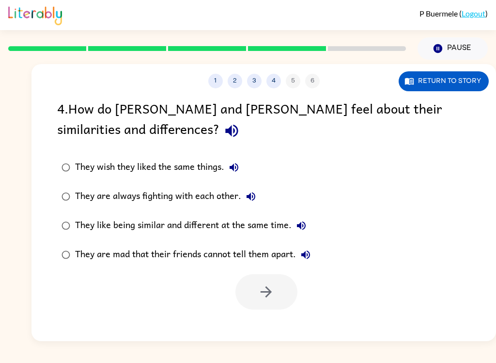
click at [223, 135] on icon "button" at bounding box center [231, 130] width 17 height 17
click at [230, 168] on icon "button" at bounding box center [234, 167] width 12 height 12
click at [246, 194] on icon "button" at bounding box center [251, 196] width 12 height 12
click at [310, 229] on button "They like being similar and different at the same time." at bounding box center [301, 225] width 19 height 19
click at [314, 256] on button "They are mad that their friends cannot tell them apart." at bounding box center [305, 254] width 19 height 19
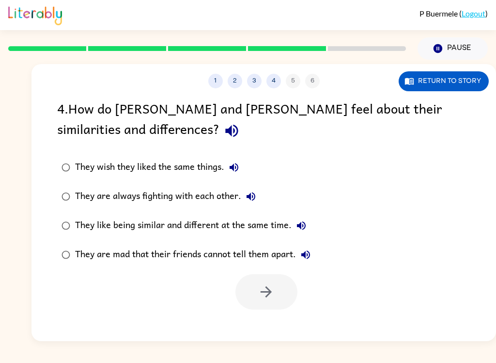
click at [305, 227] on icon "button" at bounding box center [301, 225] width 9 height 9
click at [309, 228] on button "They like being similar and different at the same time." at bounding box center [301, 225] width 19 height 19
click at [280, 229] on div "They like being similar and different at the same time." at bounding box center [193, 225] width 236 height 19
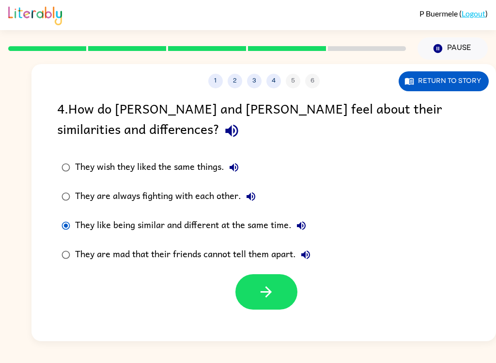
click at [267, 307] on button "button" at bounding box center [267, 291] width 62 height 35
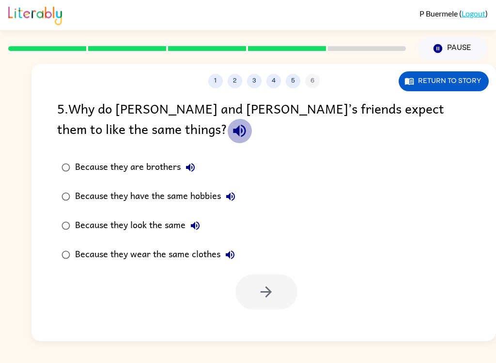
click at [231, 128] on icon "button" at bounding box center [239, 130] width 17 height 17
click at [195, 168] on icon "button" at bounding box center [190, 167] width 9 height 9
click at [237, 201] on icon "button" at bounding box center [231, 196] width 12 height 12
click at [200, 227] on icon "button" at bounding box center [195, 225] width 9 height 9
click at [289, 225] on div "Because they are brothers Because they have the same hobbies Because they look …" at bounding box center [276, 211] width 439 height 116
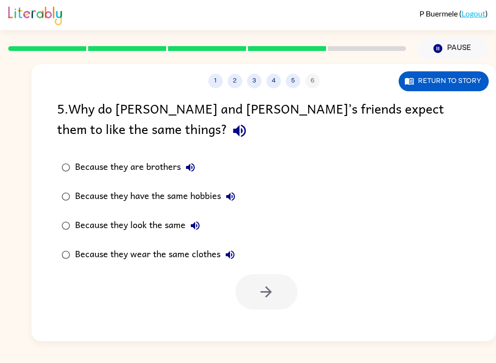
click at [237, 259] on button "Because they wear the same clothes" at bounding box center [230, 254] width 19 height 19
click at [177, 228] on div "Because they look the same" at bounding box center [140, 225] width 130 height 19
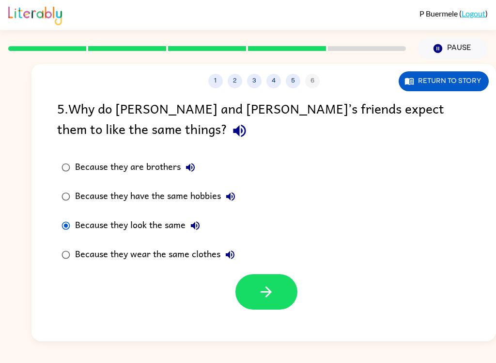
click at [268, 317] on div "1 2 3 4 5 6 Return to story 5 . Why do [PERSON_NAME] and [PERSON_NAME]’s friend…" at bounding box center [264, 202] width 465 height 277
click at [277, 300] on button "button" at bounding box center [267, 291] width 62 height 35
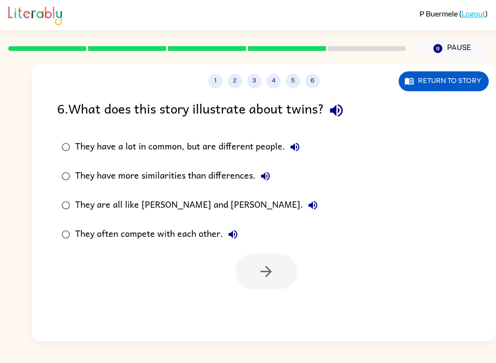
click at [343, 101] on button "button" at bounding box center [336, 110] width 25 height 25
click at [305, 141] on label "They have a lot in common, but are different people." at bounding box center [190, 146] width 276 height 29
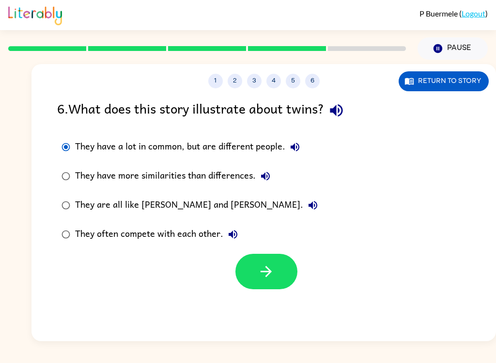
click at [300, 147] on icon "button" at bounding box center [295, 147] width 12 height 12
click at [269, 175] on icon "button" at bounding box center [265, 176] width 9 height 9
click at [303, 206] on button "They are all like [PERSON_NAME] and [PERSON_NAME]." at bounding box center [312, 204] width 19 height 19
click at [240, 229] on button "They often compete with each other." at bounding box center [232, 233] width 19 height 19
click at [291, 147] on icon "button" at bounding box center [295, 146] width 9 height 9
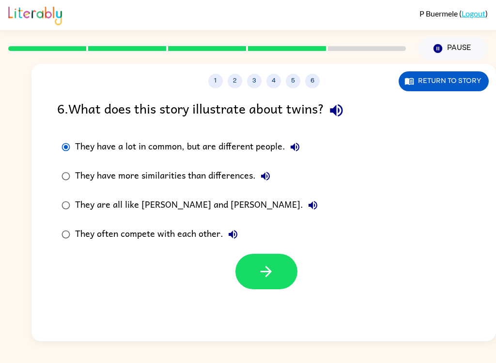
click at [268, 276] on icon "button" at bounding box center [266, 271] width 11 height 11
